Goal: Task Accomplishment & Management: Complete application form

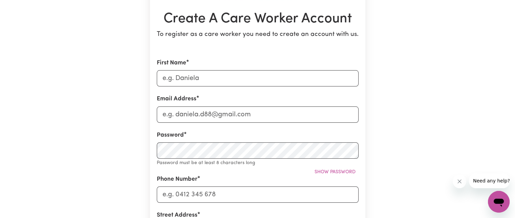
scroll to position [67, 0]
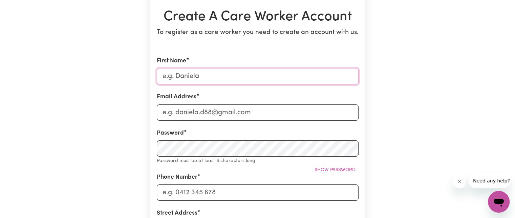
click at [185, 71] on input "First Name" at bounding box center [258, 76] width 202 height 16
type input "[US_STATE]"
click at [173, 114] on input "Email Address" at bounding box center [258, 112] width 202 height 16
type input "[EMAIL_ADDRESS][DOMAIN_NAME]"
type input "0415662957"
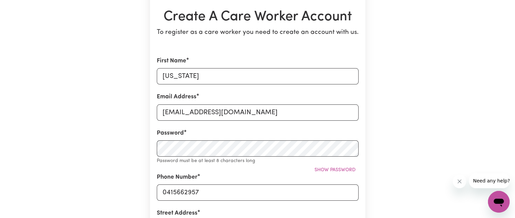
type input "[STREET_ADDRESS]"
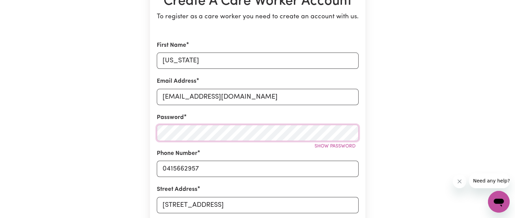
scroll to position [88, 0]
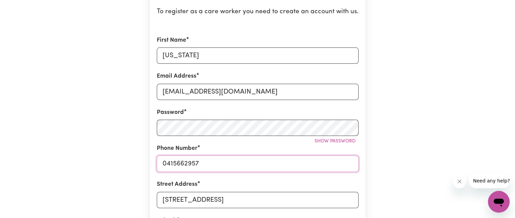
drag, startPoint x: 209, startPoint y: 165, endPoint x: 147, endPoint y: 163, distance: 62.0
click at [147, 163] on div "Create A Care Worker Account To register as a care worker you need to create an…" at bounding box center [258, 179] width 224 height 487
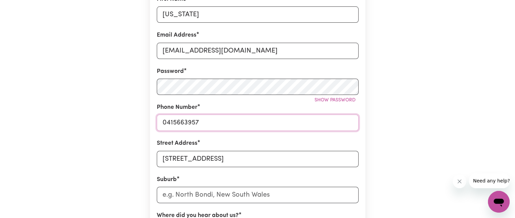
type input "0415663957"
drag, startPoint x: 222, startPoint y: 157, endPoint x: 139, endPoint y: 161, distance: 82.8
click at [139, 161] on div "Create A Care Worker Account To register as a care worker you need to create an…" at bounding box center [257, 138] width 447 height 487
type input "[STREET_ADDRESS][PERSON_NAME]"
click at [189, 189] on input "text" at bounding box center [258, 195] width 202 height 16
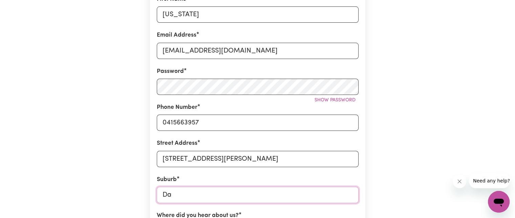
type input "Dar"
type input "DarADGEE, [GEOGRAPHIC_DATA], 4860"
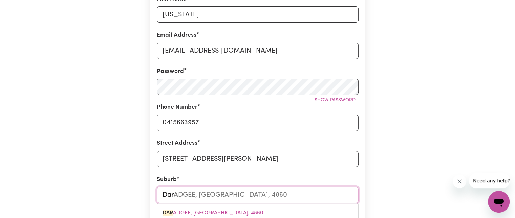
type input "[PERSON_NAME]"
type input "Darling"
type input "[PERSON_NAME][GEOGRAPHIC_DATA], 3145"
type input "Darlingh"
type input "[GEOGRAPHIC_DATA], [GEOGRAPHIC_DATA], 2010"
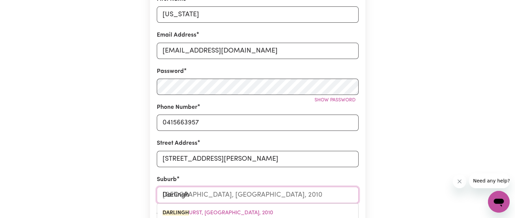
type input "[GEOGRAPHIC_DATA], [GEOGRAPHIC_DATA], 2010"
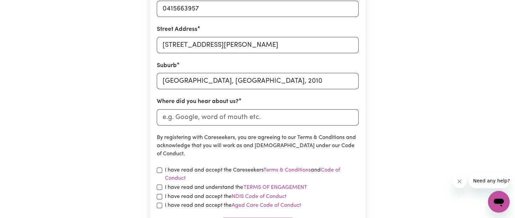
scroll to position [244, 0]
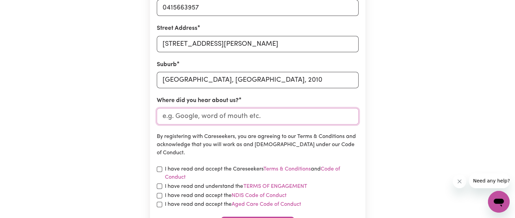
click at [185, 117] on input "Where did you hear about us?" at bounding box center [258, 116] width 202 height 16
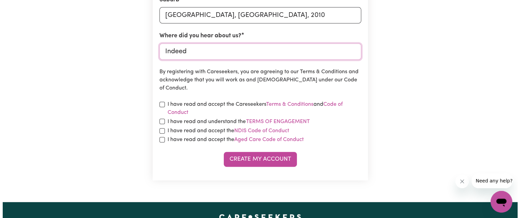
scroll to position [309, 0]
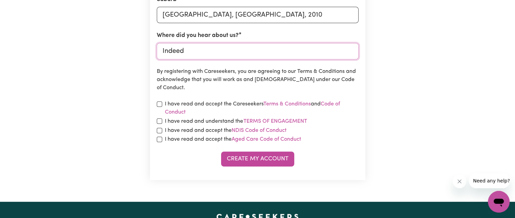
type input "Indeed"
click at [159, 105] on input "checkbox" at bounding box center [159, 103] width 5 height 5
checkbox input "true"
click at [158, 118] on div "I have read and understand the Terms of Engagement" at bounding box center [258, 121] width 202 height 9
click at [159, 121] on input "checkbox" at bounding box center [159, 120] width 5 height 5
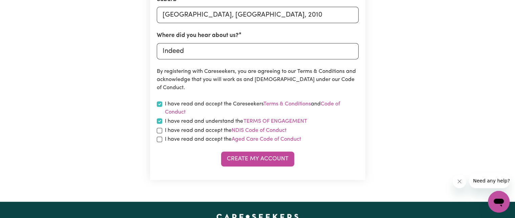
checkbox input "true"
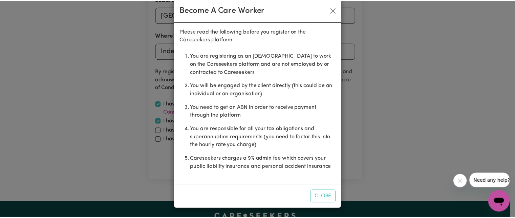
scroll to position [11, 0]
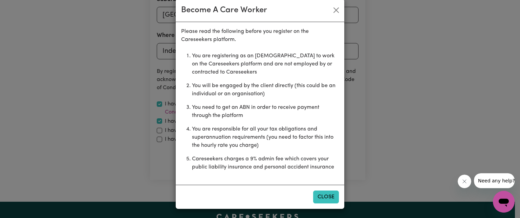
click at [314, 199] on button "Close" at bounding box center [326, 196] width 26 height 13
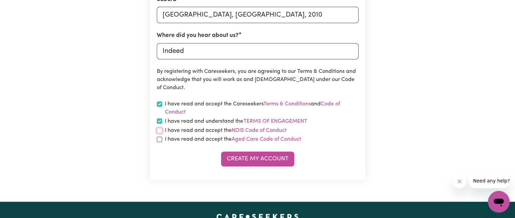
click at [158, 131] on input "checkbox" at bounding box center [159, 130] width 5 height 5
checkbox input "true"
click at [159, 139] on input "checkbox" at bounding box center [159, 139] width 5 height 5
checkbox input "true"
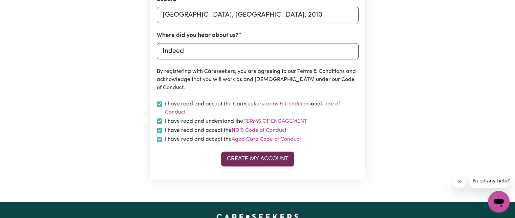
click at [255, 163] on button "Create My Account" at bounding box center [257, 158] width 73 height 15
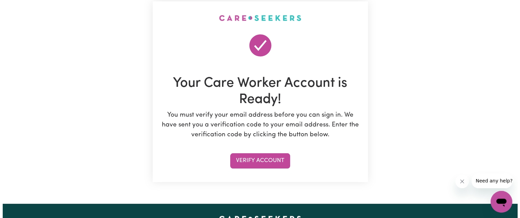
scroll to position [59, 0]
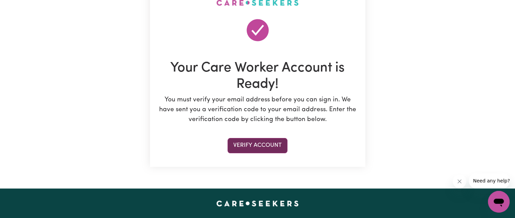
click at [264, 141] on button "Verify Account" at bounding box center [258, 145] width 60 height 15
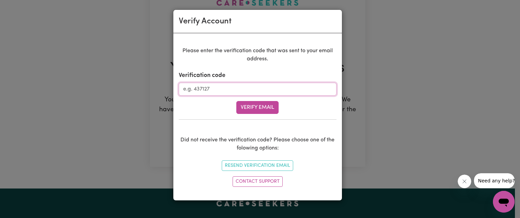
click at [236, 85] on input "Verification code" at bounding box center [258, 89] width 158 height 13
type input "393204"
click at [255, 104] on button "Verify Email" at bounding box center [258, 107] width 42 height 13
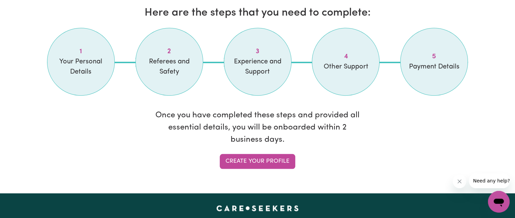
scroll to position [577, 0]
click at [278, 162] on link "Create your profile" at bounding box center [258, 161] width 76 height 15
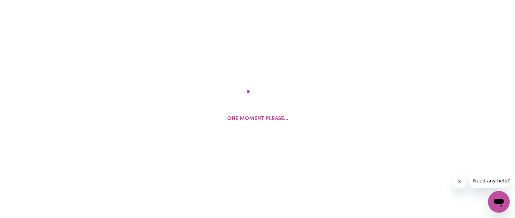
select select "Studying a healthcare related degree or qualification"
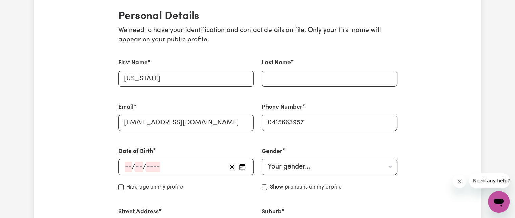
scroll to position [165, 0]
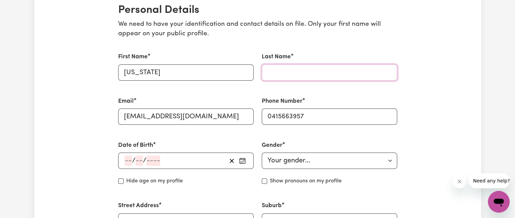
click at [284, 74] on input "Last Name" at bounding box center [330, 72] width 136 height 16
type input "Zucca"
click at [127, 161] on input "number" at bounding box center [128, 161] width 7 height 10
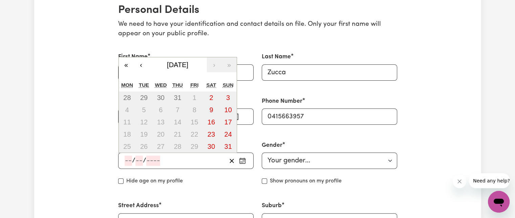
click at [128, 160] on input "number" at bounding box center [128, 161] width 7 height 10
type input "02"
type input "09"
type input "200"
type input "[DATE]"
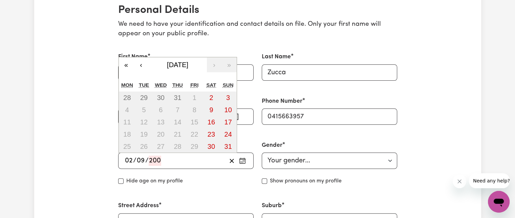
type input "2"
type input "9"
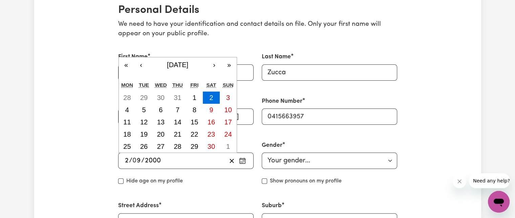
type input "2000"
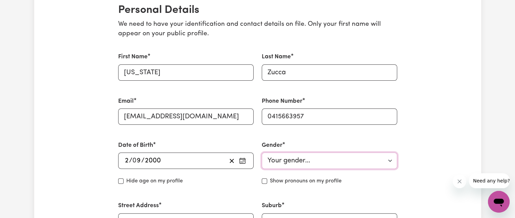
click at [315, 164] on select "Your gender... [DEMOGRAPHIC_DATA] [DEMOGRAPHIC_DATA] [DEMOGRAPHIC_DATA] Other P…" at bounding box center [330, 160] width 136 height 16
select select "[DEMOGRAPHIC_DATA]"
click at [262, 152] on select "Your gender... [DEMOGRAPHIC_DATA] [DEMOGRAPHIC_DATA] [DEMOGRAPHIC_DATA] Other P…" at bounding box center [330, 160] width 136 height 16
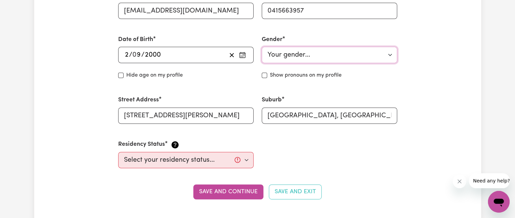
scroll to position [271, 0]
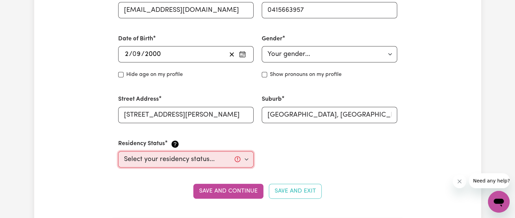
click at [206, 161] on select "Select your residency status... [DEMOGRAPHIC_DATA] citizen Australian PR [DEMOG…" at bounding box center [186, 159] width 136 height 16
select select "Student Visa"
click at [118, 151] on select "Select your residency status... [DEMOGRAPHIC_DATA] citizen Australian PR [DEMOG…" at bounding box center [186, 159] width 136 height 16
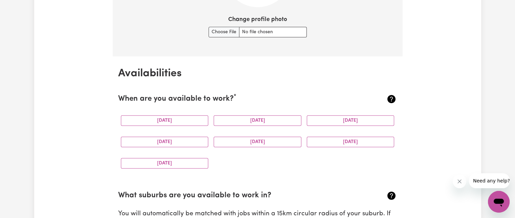
scroll to position [579, 0]
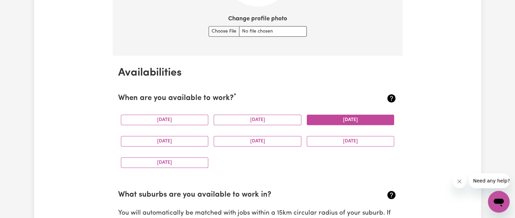
click at [329, 120] on button "[DATE]" at bounding box center [351, 120] width 88 height 11
click at [264, 141] on button "[DATE]" at bounding box center [258, 141] width 88 height 11
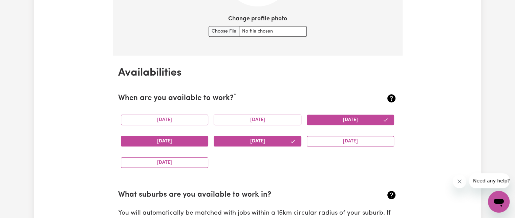
click at [190, 141] on button "[DATE]" at bounding box center [165, 141] width 88 height 11
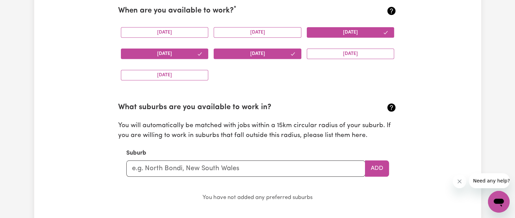
scroll to position [669, 0]
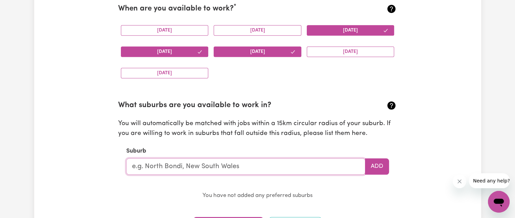
click at [196, 168] on input "text" at bounding box center [245, 166] width 239 height 16
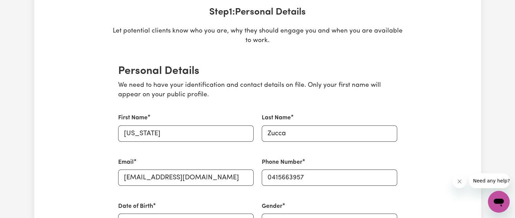
scroll to position [103, 0]
